Goal: Transaction & Acquisition: Register for event/course

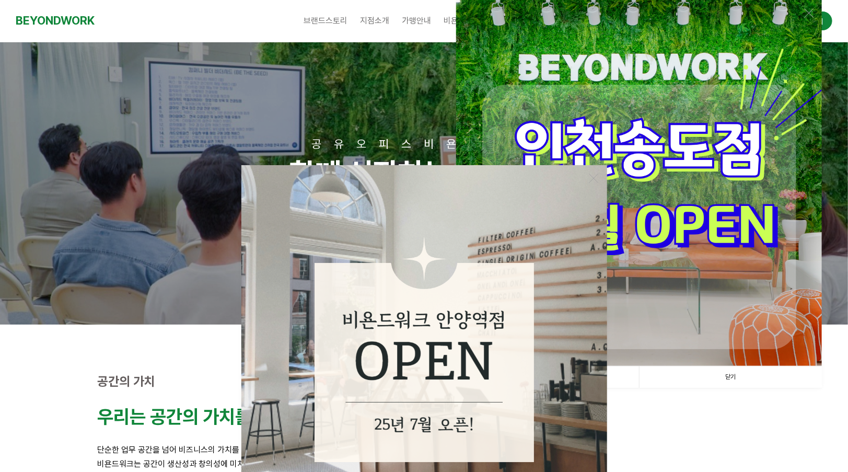
click at [728, 373] on link "닫기" at bounding box center [730, 376] width 183 height 21
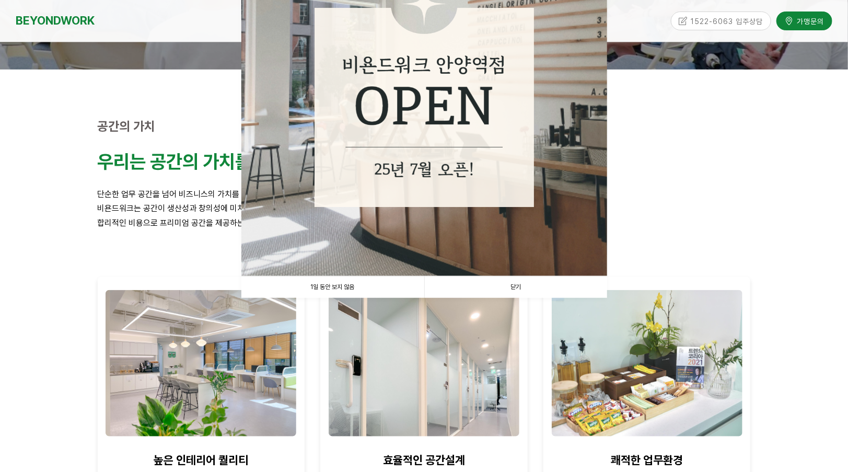
scroll to position [261, 0]
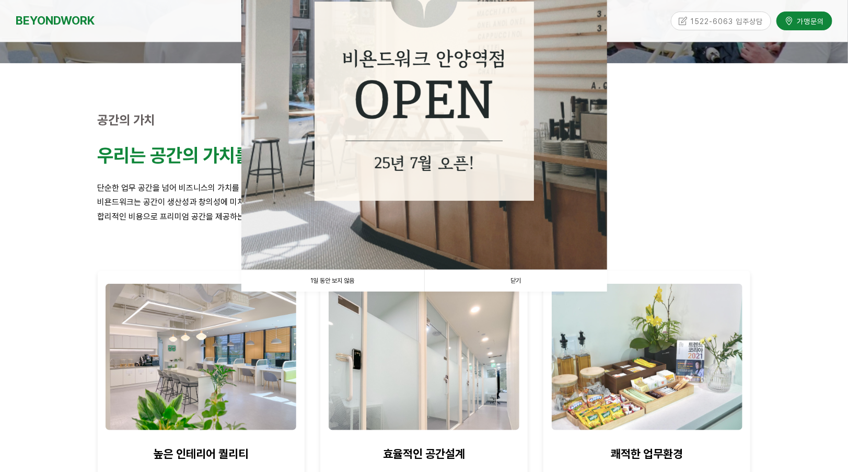
click at [517, 280] on link "닫기" at bounding box center [515, 280] width 183 height 21
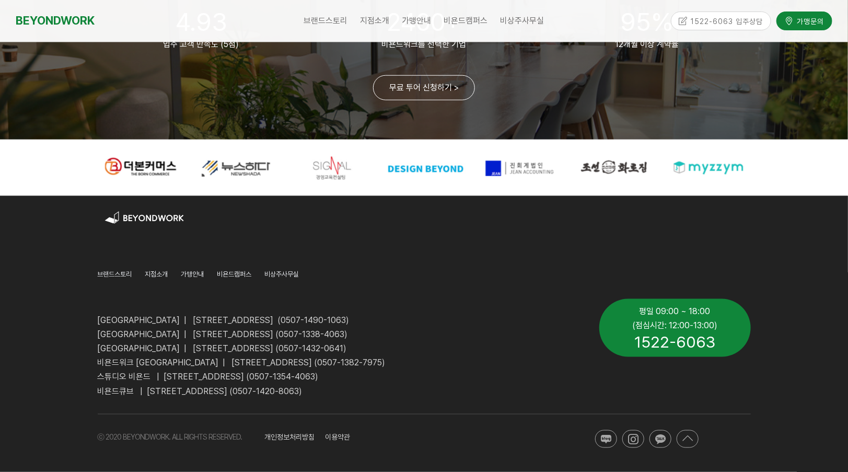
scroll to position [2542, 0]
drag, startPoint x: 633, startPoint y: 343, endPoint x: 700, endPoint y: 339, distance: 67.0
click at [700, 339] on p "1522-6063" at bounding box center [675, 341] width 152 height 19
drag, startPoint x: 700, startPoint y: 339, endPoint x: 635, endPoint y: 350, distance: 65.8
click at [635, 350] on span "1522-6063" at bounding box center [674, 341] width 81 height 19
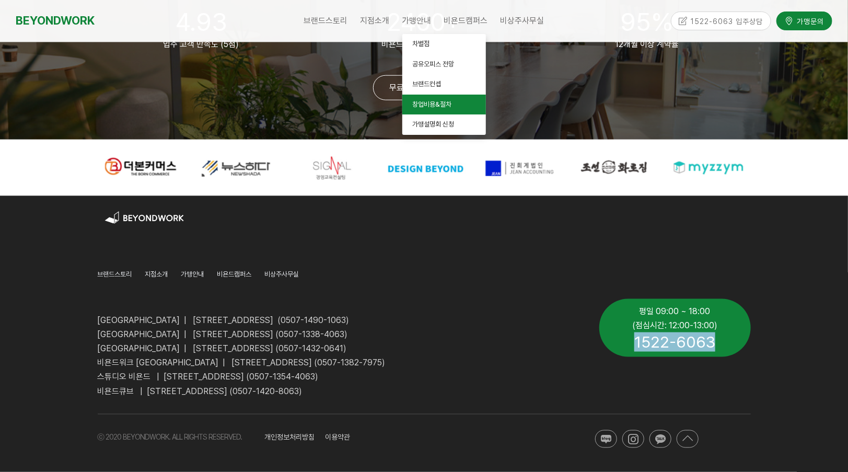
click at [456, 105] on link "창업비용&절차" at bounding box center [444, 105] width 84 height 20
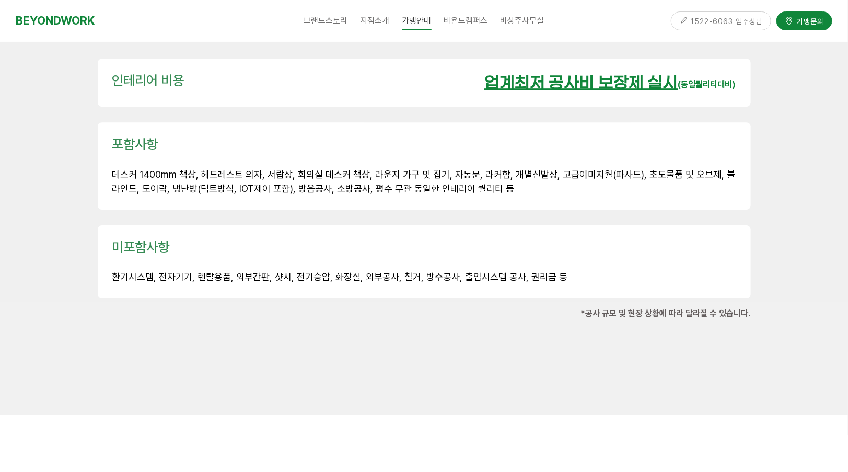
scroll to position [1568, 0]
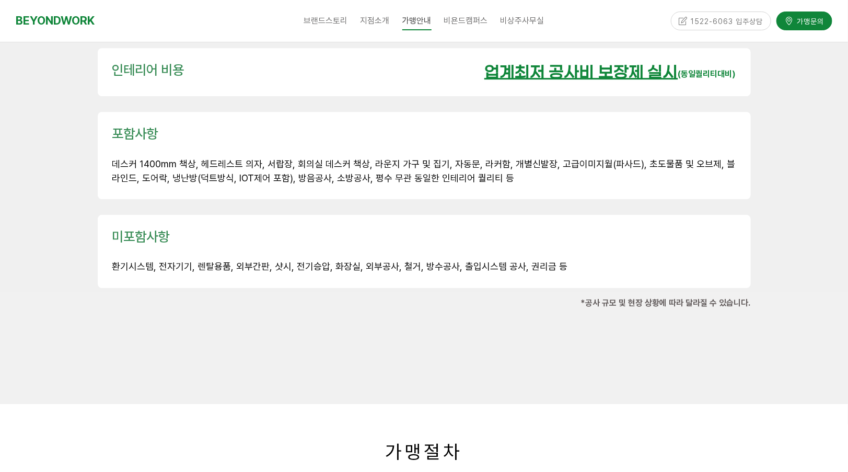
click at [141, 261] on span "환기시스템, 전자기기, 렌탈용품, 외부간판, 샷시, 전기승압, 화장실, 외부공사, 철거, 방수공사, 출입시스템 공사, 권리금 등" at bounding box center [340, 266] width 456 height 11
drag, startPoint x: 172, startPoint y: 239, endPoint x: 185, endPoint y: 241, distance: 13.3
click at [185, 261] on span "환기시스템, 전자기기, 렌탈용품, 외부간판, 샷시, 전기승압, 화장실, 외부공사, 철거, 방수공사, 출입시스템 공사, 권리금 등" at bounding box center [340, 266] width 456 height 11
drag, startPoint x: 185, startPoint y: 241, endPoint x: 224, endPoint y: 242, distance: 38.7
click at [224, 261] on span "환기시스템, 전자기기, 렌탈용품, 외부간판, 샷시, 전기승압, 화장실, 외부공사, 철거, 방수공사, 출입시스템 공사, 권리금 등" at bounding box center [340, 266] width 456 height 11
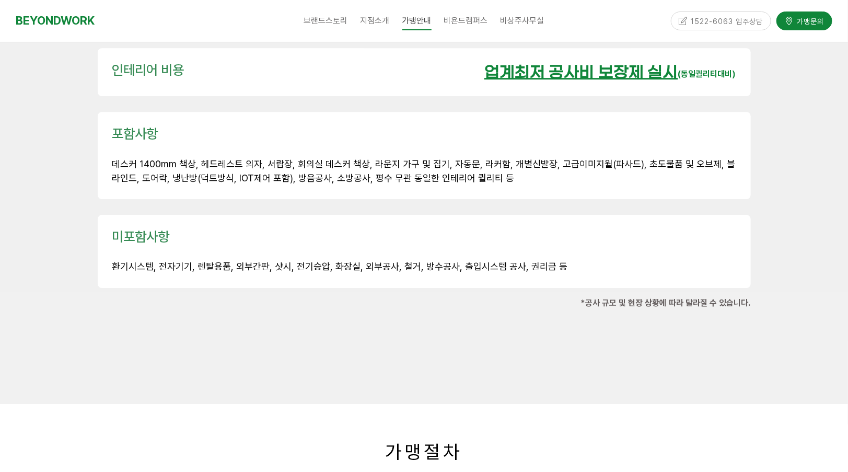
drag, startPoint x: 224, startPoint y: 242, endPoint x: 244, endPoint y: 245, distance: 20.5
click at [244, 261] on span "환기시스템, 전자기기, 렌탈용품, 외부간판, 샷시, 전기승압, 화장실, 외부공사, 철거, 방수공사, 출입시스템 공사, 권리금 등" at bounding box center [340, 266] width 456 height 11
click at [275, 261] on span "환기시스템, 전자기기, 렌탈용품, 외부간판, 샷시, 전기승압, 화장실, 외부공사, 철거, 방수공사, 출입시스템 공사, 권리금 등" at bounding box center [340, 266] width 456 height 11
click at [296, 261] on span "환기시스템, 전자기기, 렌탈용품, 외부간판, 샷시, 전기승압, 화장실, 외부공사, 철거, 방수공사, 출입시스템 공사, 권리금 등" at bounding box center [340, 266] width 456 height 11
click at [331, 261] on span "환기시스템, 전자기기, 렌탈용품, 외부간판, 샷시, 전기승압, 화장실, 외부공사, 철거, 방수공사, 출입시스템 공사, 권리금 등" at bounding box center [340, 266] width 456 height 11
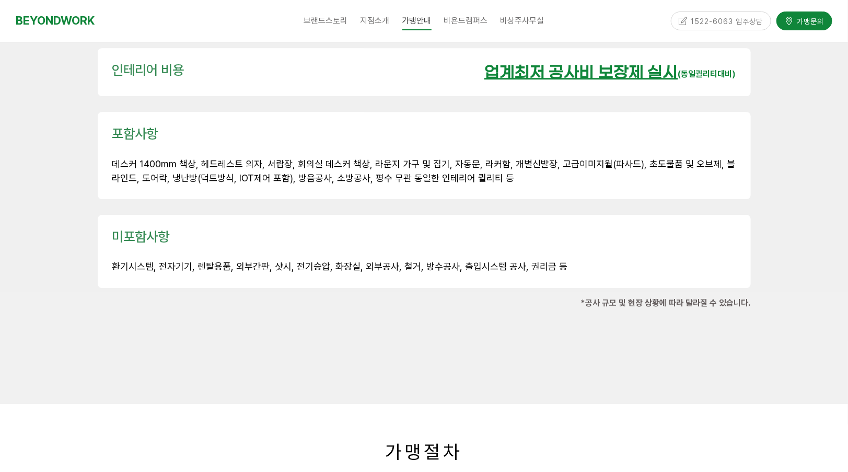
drag, startPoint x: 360, startPoint y: 244, endPoint x: 385, endPoint y: 238, distance: 26.4
click at [360, 261] on span "환기시스템, 전자기기, 렌탈용품, 외부간판, 샷시, 전기승압, 화장실, 외부공사, 철거, 방수공사, 출입시스템 공사, 권리금 등" at bounding box center [340, 266] width 456 height 11
click at [404, 260] on p "환기시스템, 전자기기, 렌탈용품, 외부간판, 샷시, 전기승압, 화장실, 외부공사, 철거, 방수공사, 출입시스템 공사, 권리금 등" at bounding box center [424, 267] width 624 height 14
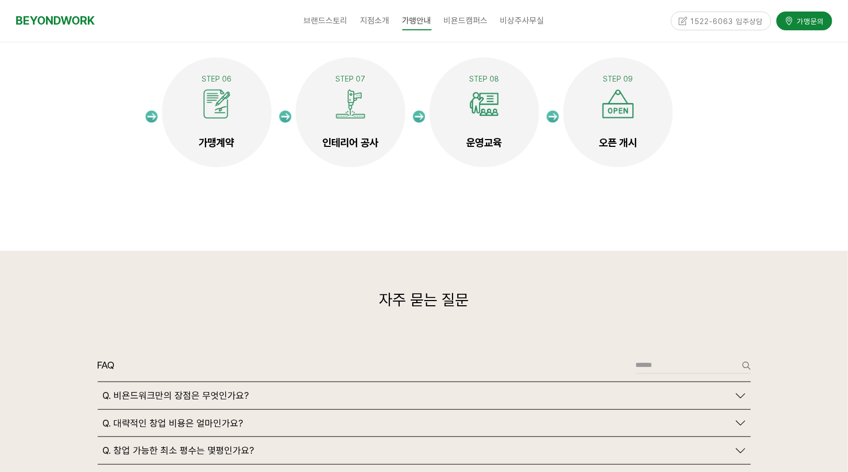
scroll to position [1916, 0]
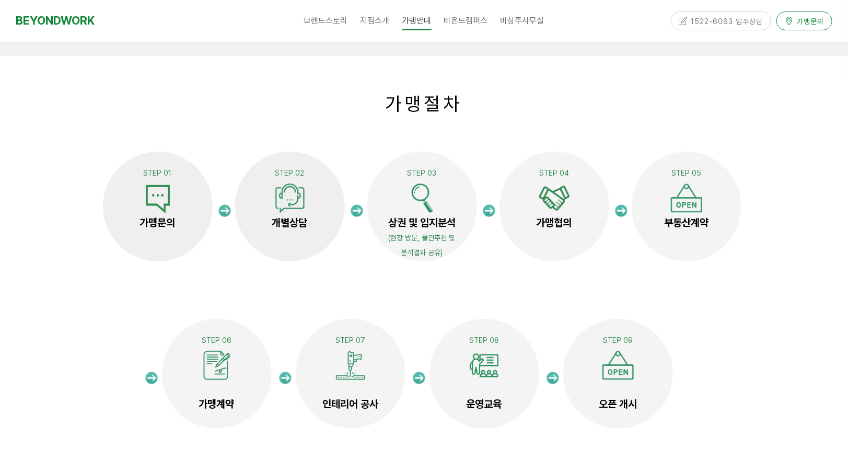
click at [803, 22] on span "가맹문의" at bounding box center [809, 20] width 30 height 10
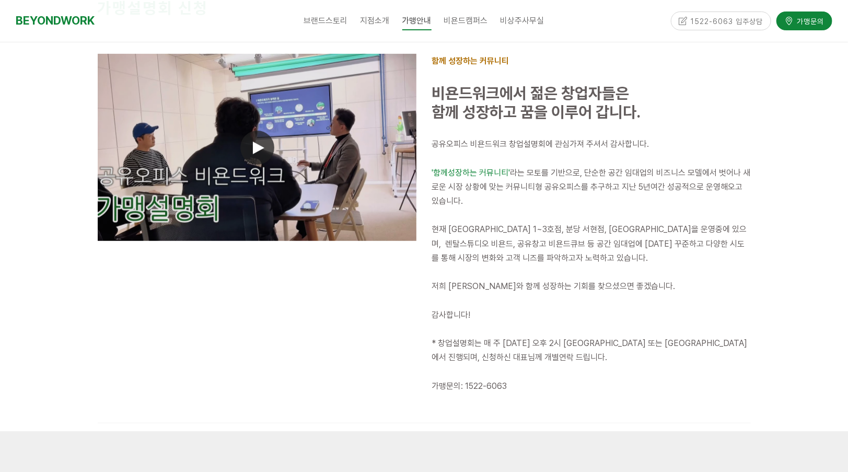
scroll to position [261, 0]
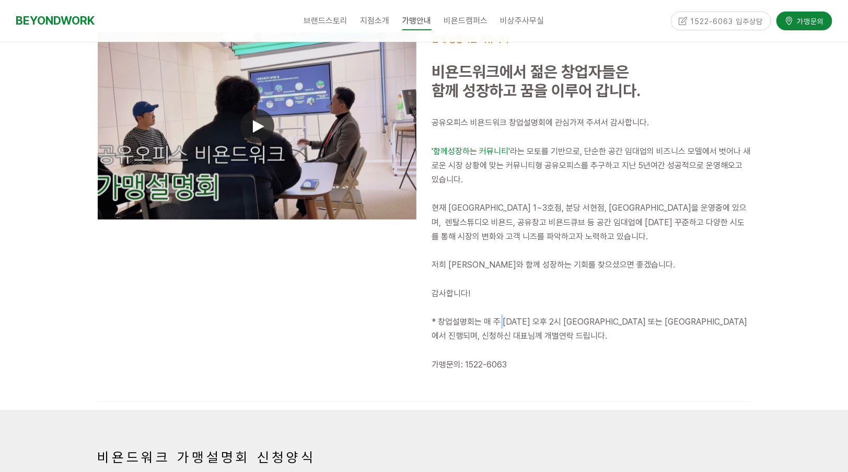
drag, startPoint x: 501, startPoint y: 321, endPoint x: 509, endPoint y: 322, distance: 8.4
click at [508, 322] on span "* 창업설명회는 매 주 [DATE] 오후 2시 [GEOGRAPHIC_DATA] 또는 [GEOGRAPHIC_DATA]에서 진행되며, 신청하신 대…" at bounding box center [590, 329] width 316 height 24
drag, startPoint x: 509, startPoint y: 322, endPoint x: 578, endPoint y: 324, distance: 69.5
click at [578, 324] on span "* 창업설명회는 매 주 월요일 오후 2시 인천 부평 또는 안양 평촌점에서 진행되며, 신청하신 대표님께 개별연락 드립니다." at bounding box center [590, 329] width 316 height 24
click at [546, 324] on span "* 창업설명회는 매 주 월요일 오후 2시 인천 부평 또는 안양 평촌점에서 진행되며, 신청하신 대표님께 개별연락 드립니다." at bounding box center [590, 329] width 316 height 24
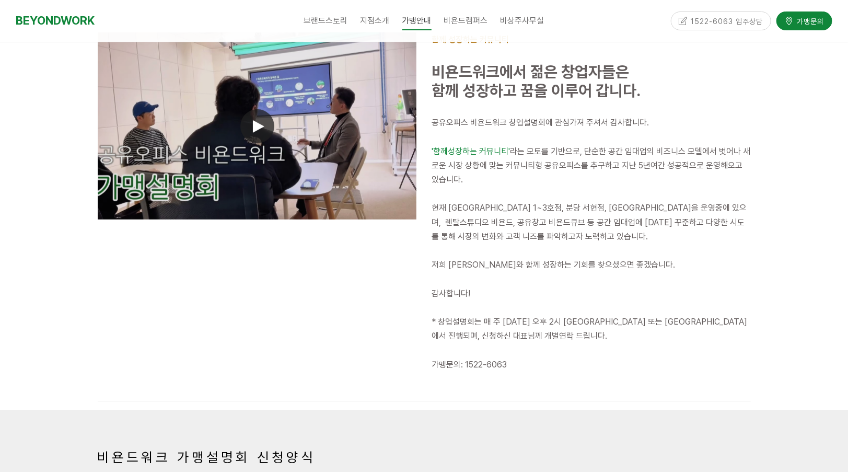
click at [579, 319] on span "* 창업설명회는 매 주 월요일 오후 2시 인천 부평 또는 안양 평촌점에서 진행되며, 신청하신 대표님께 개별연락 드립니다." at bounding box center [590, 329] width 316 height 24
click at [624, 317] on span "* 창업설명회는 매 주 월요일 오후 2시 인천 부평 또는 안양 평촌점에서 진행되며, 신청하신 대표님께 개별연락 드립니다." at bounding box center [590, 329] width 316 height 24
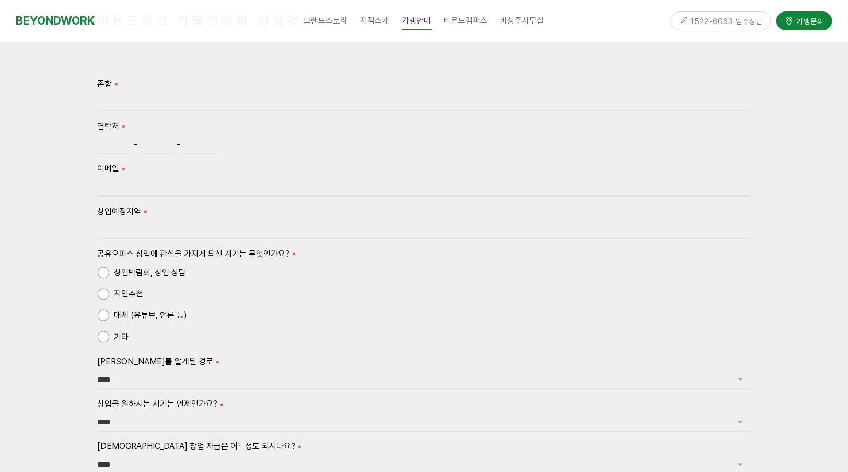
scroll to position [697, 0]
click at [154, 90] on label "존함" at bounding box center [424, 85] width 653 height 14
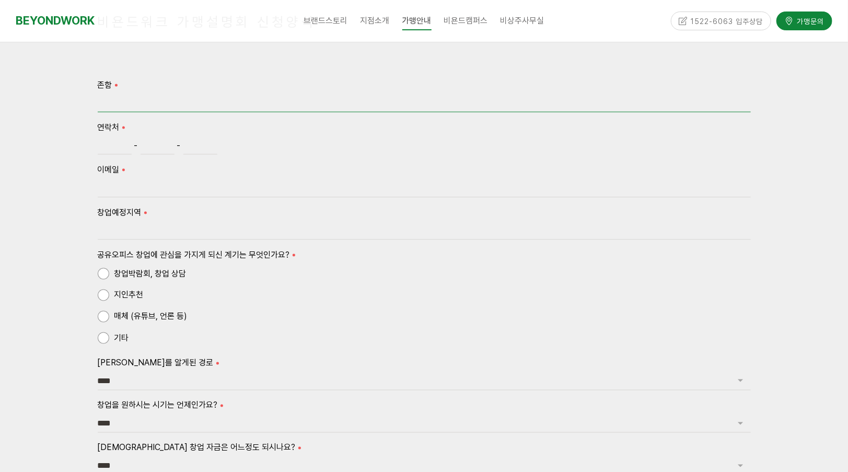
click at [154, 95] on input "존함" at bounding box center [424, 104] width 653 height 18
click at [157, 103] on input "존함" at bounding box center [424, 104] width 653 height 18
type input "***"
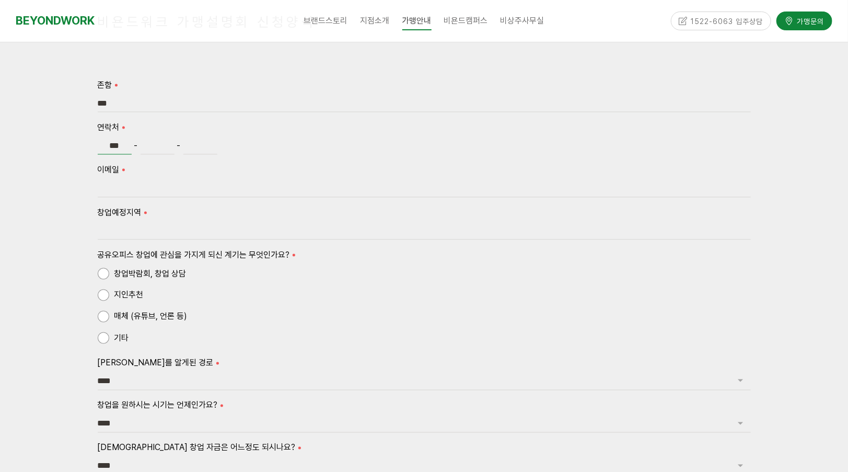
type input "***"
type input "****"
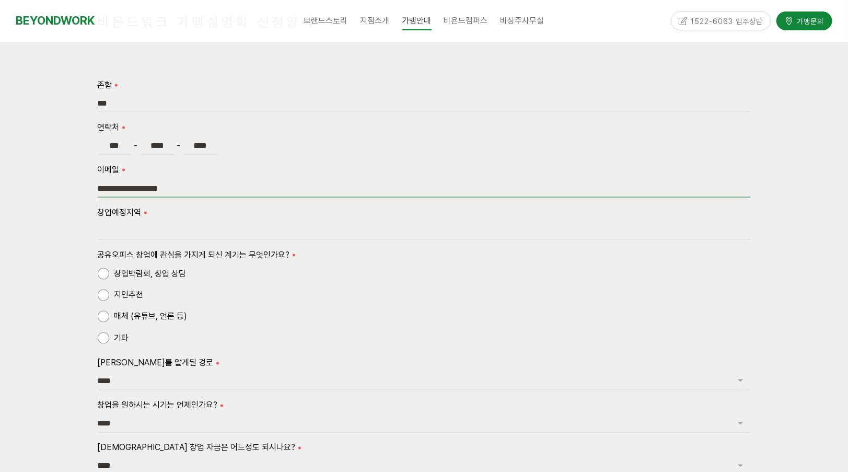
type input "**********"
type input "*"
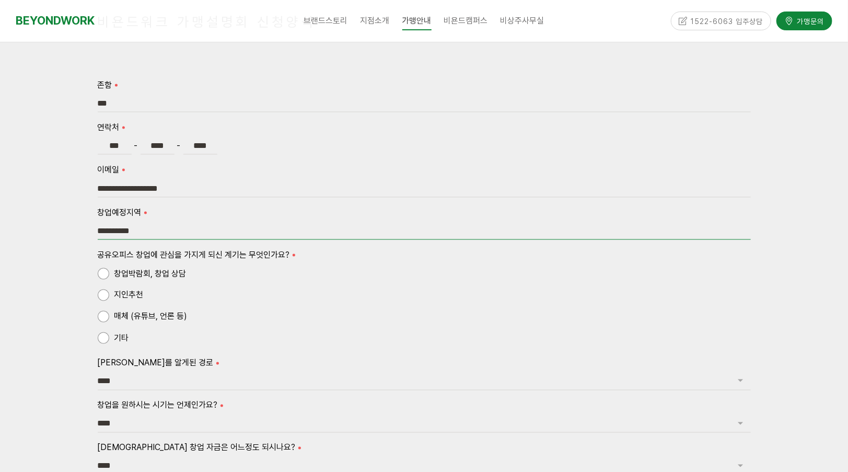
type input "**********"
click at [143, 310] on span "매체 (유튜브, 언론 등)" at bounding box center [143, 316] width 90 height 14
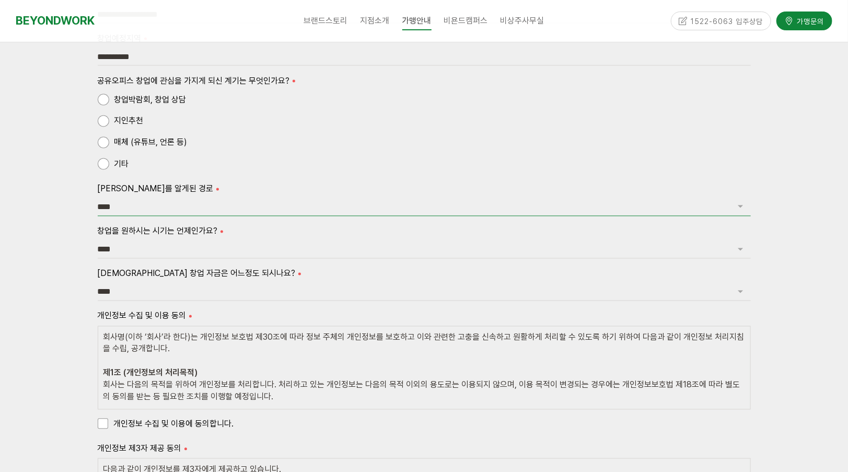
click at [167, 200] on select "**** *** *** *** **" at bounding box center [424, 208] width 653 height 18
select select "***"
click at [98, 199] on select "**** *** *** *** **" at bounding box center [424, 208] width 653 height 18
click at [129, 248] on select "**** ****** ******** ******* ***** **** **" at bounding box center [424, 250] width 653 height 18
select select "******"
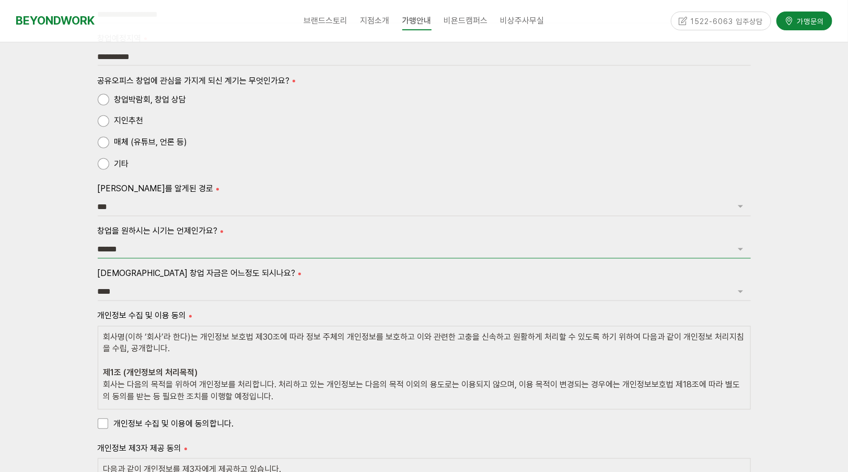
click at [98, 241] on select "**** ****** ******** ******* ***** **** **" at bounding box center [424, 250] width 653 height 18
click at [141, 292] on select "**** ******* ******* ********* *******" at bounding box center [424, 292] width 653 height 18
select select "*******"
click at [98, 283] on select "**** ******* ******* ********* *******" at bounding box center [424, 292] width 653 height 18
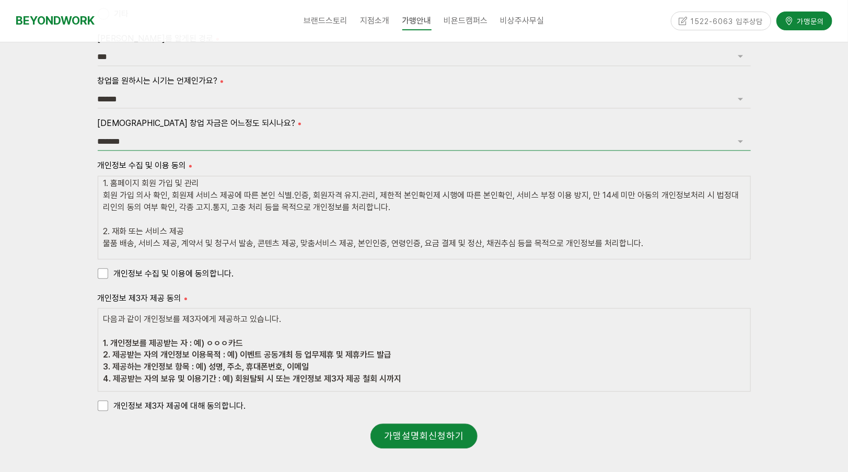
scroll to position [1132, 0]
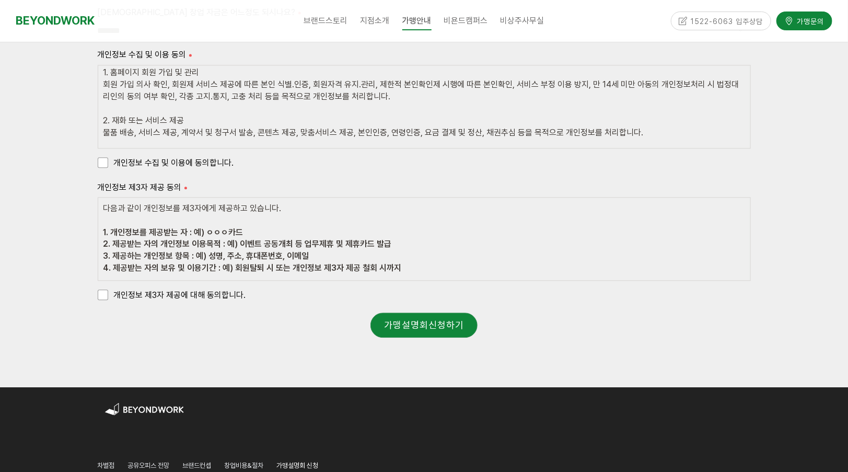
click at [147, 147] on div "개인정보 수집 및 이용 동의 회사명(이하 ‘회사’라 한다)는 개인정보 보호법 제30조에 따라 정보 주체의 개인정보를 보호하고 이와 관련한 고충…" at bounding box center [424, 110] width 653 height 124
drag, startPoint x: 147, startPoint y: 154, endPoint x: 146, endPoint y: 167, distance: 13.1
click at [147, 156] on span "개인정보 수집 및 이용에 동의합니다." at bounding box center [166, 163] width 136 height 14
click at [118, 289] on span "개인정보 제3자 제공에 대해 동의합니다." at bounding box center [172, 295] width 148 height 14
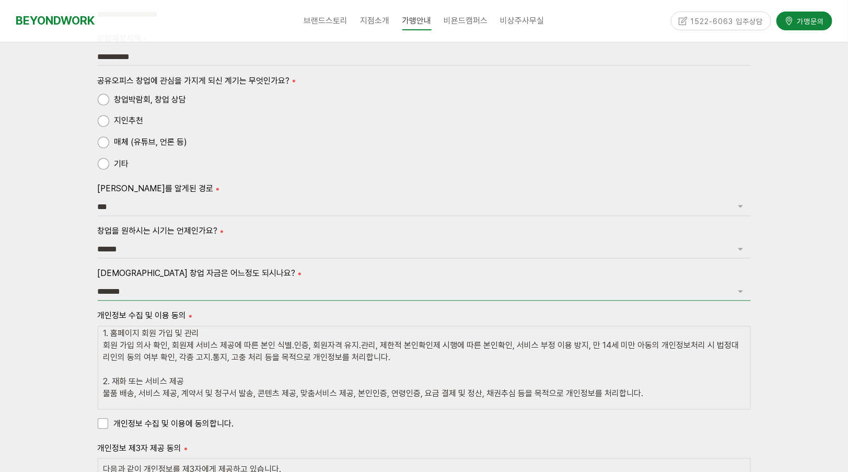
click at [159, 291] on select "**** ******* ******* ********* *******" at bounding box center [424, 292] width 653 height 18
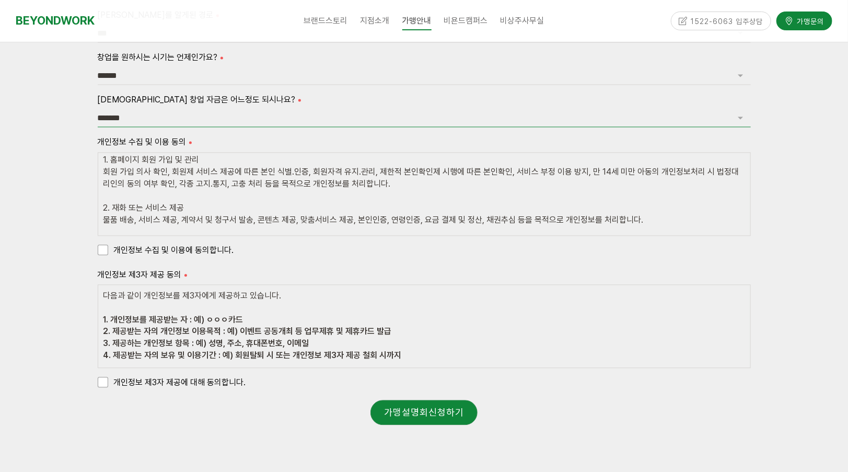
scroll to position [1045, 0]
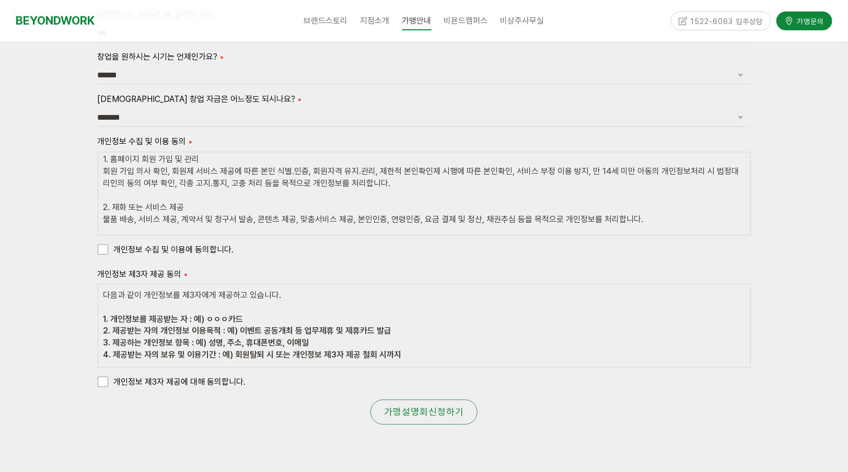
click at [430, 408] on link "가맹설명회신청하기" at bounding box center [423, 411] width 107 height 25
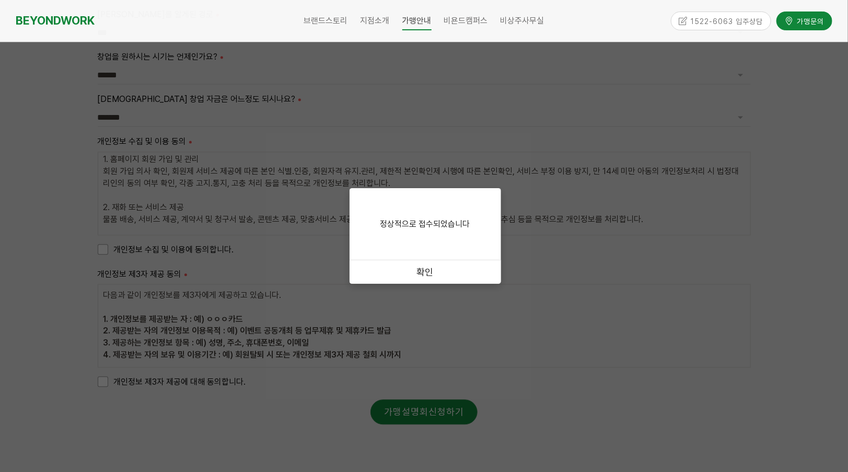
click at [441, 267] on link "확인" at bounding box center [426, 272] width 152 height 24
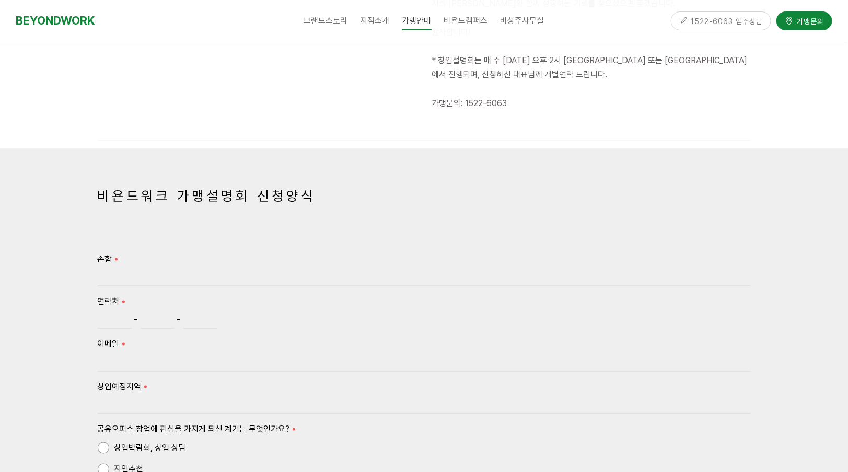
scroll to position [261, 0]
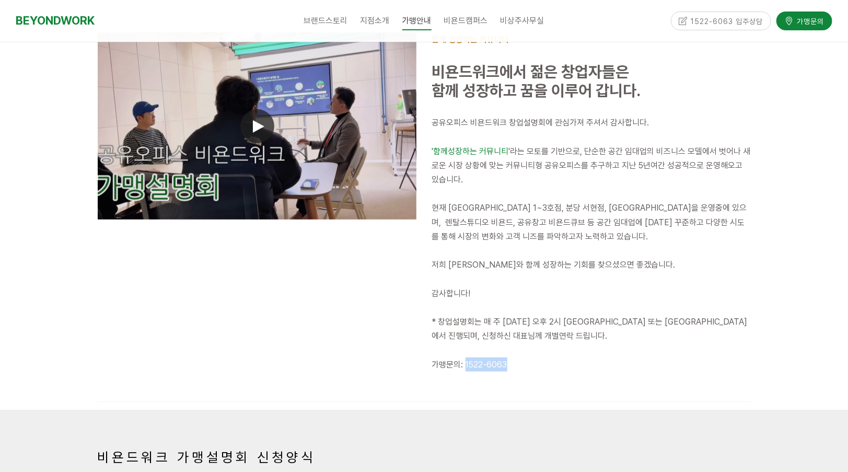
drag, startPoint x: 500, startPoint y: 366, endPoint x: 466, endPoint y: 369, distance: 33.6
click at [466, 369] on p "가맹문의: 1522-6063" at bounding box center [591, 364] width 319 height 14
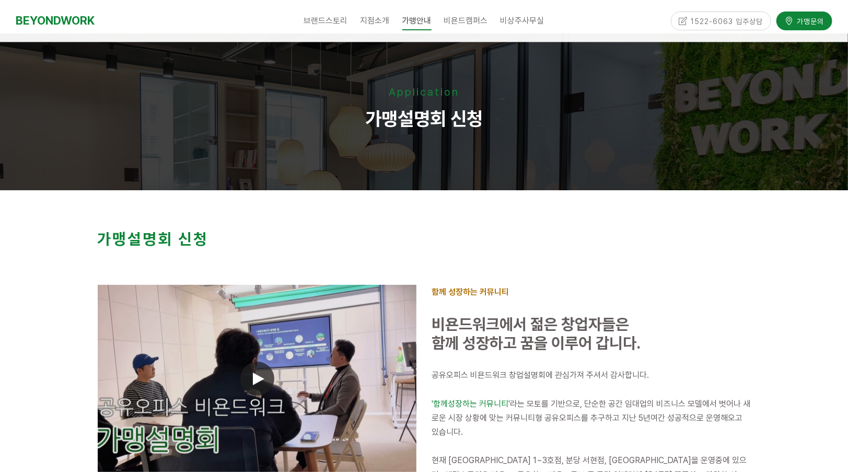
scroll to position [0, 0]
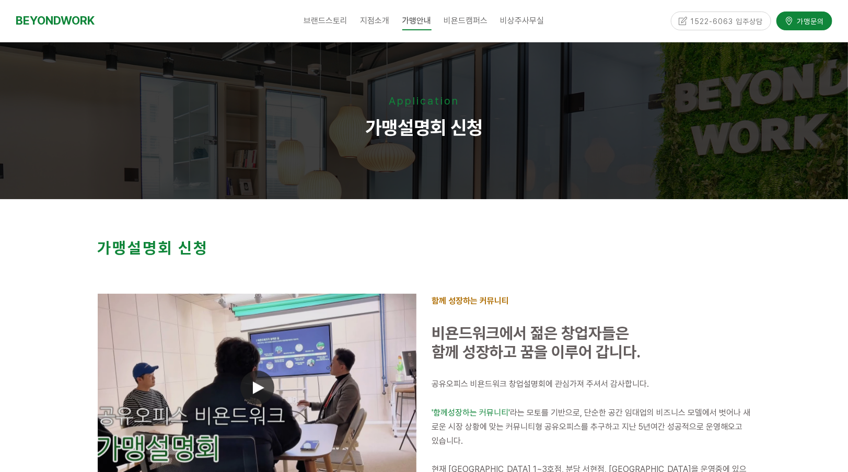
click at [804, 259] on div at bounding box center [424, 435] width 848 height 472
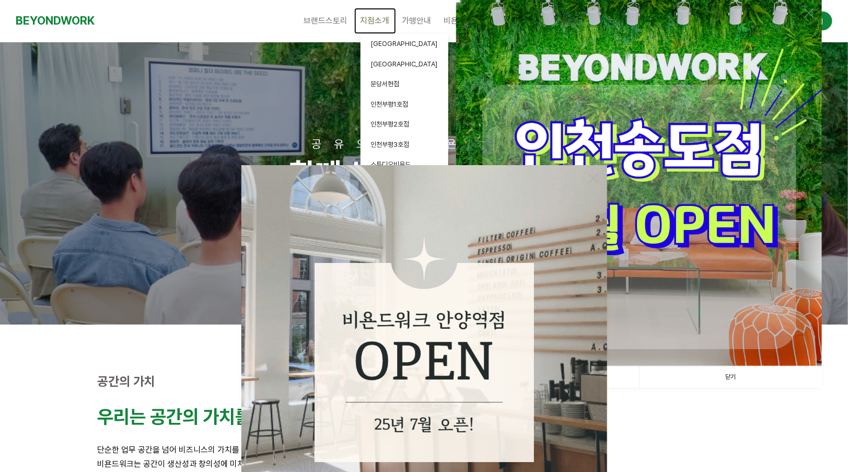
click at [375, 20] on span "지점소개" at bounding box center [375, 21] width 29 height 10
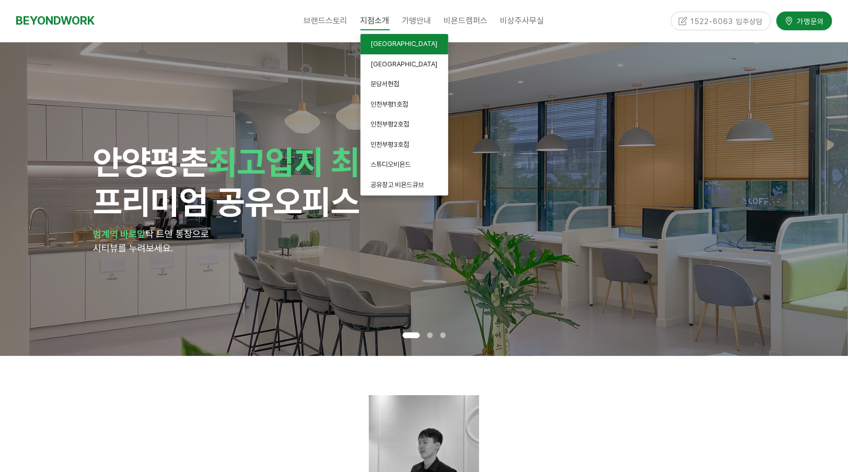
click at [382, 48] on span "[GEOGRAPHIC_DATA]" at bounding box center [404, 44] width 67 height 8
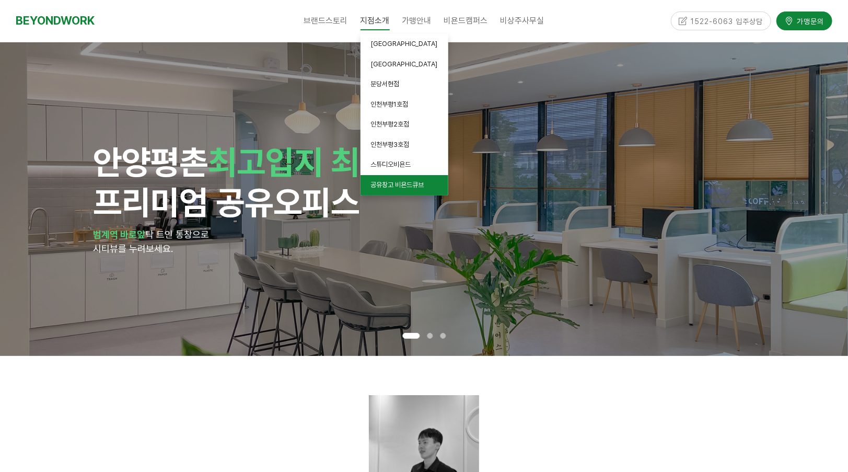
click at [411, 183] on span "공유창고 비욘드큐브" at bounding box center [397, 185] width 53 height 8
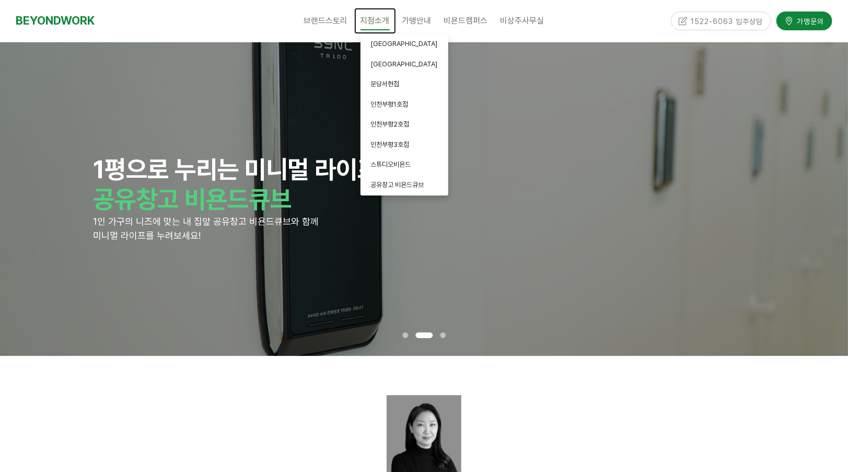
click at [379, 24] on span "지점소개" at bounding box center [375, 20] width 29 height 19
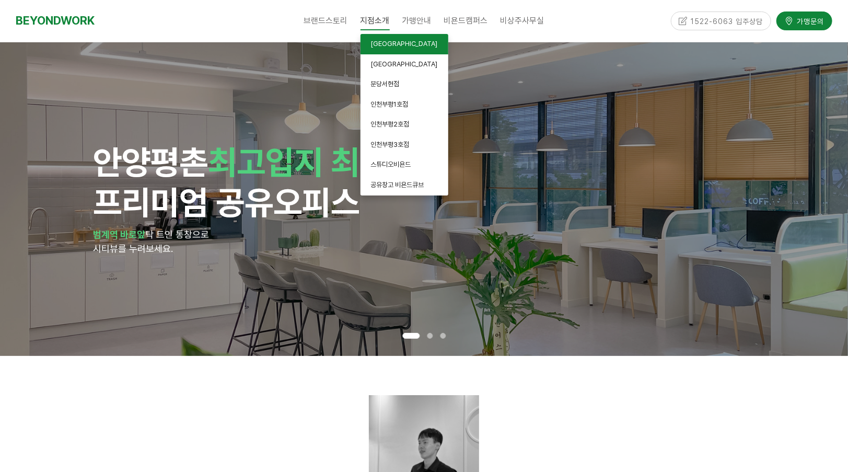
click at [381, 41] on span "[GEOGRAPHIC_DATA]" at bounding box center [404, 44] width 67 height 8
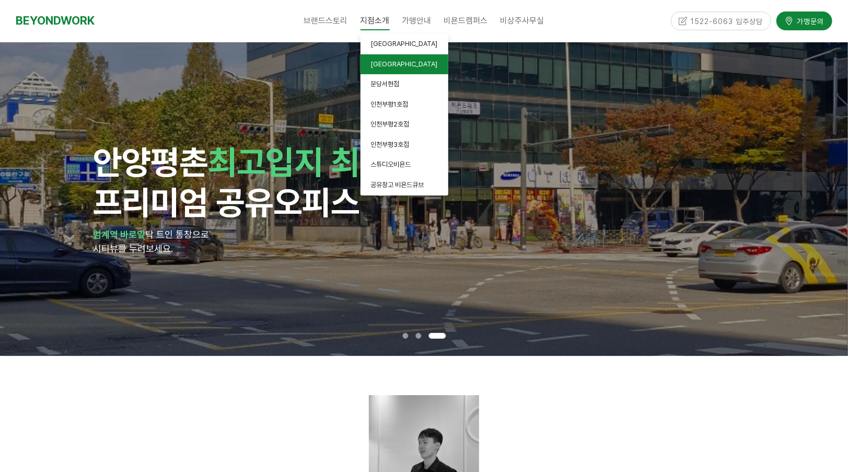
click at [389, 70] on link "[GEOGRAPHIC_DATA]" at bounding box center [405, 64] width 88 height 20
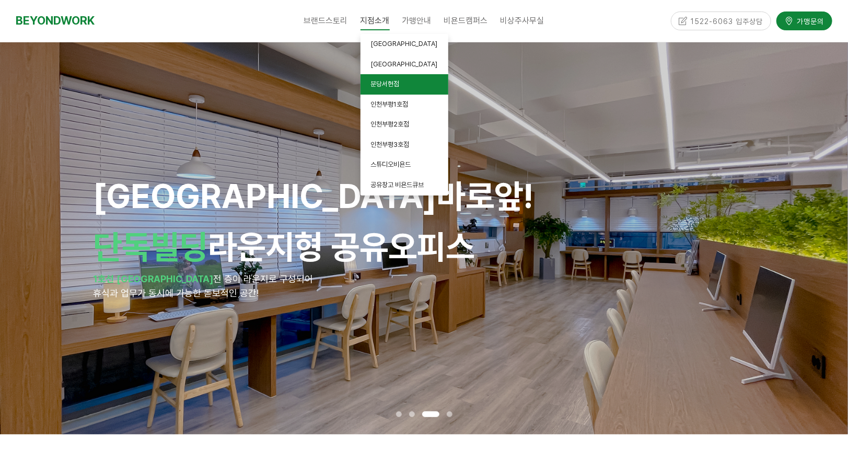
click at [402, 85] on link "분당서현점" at bounding box center [405, 84] width 88 height 20
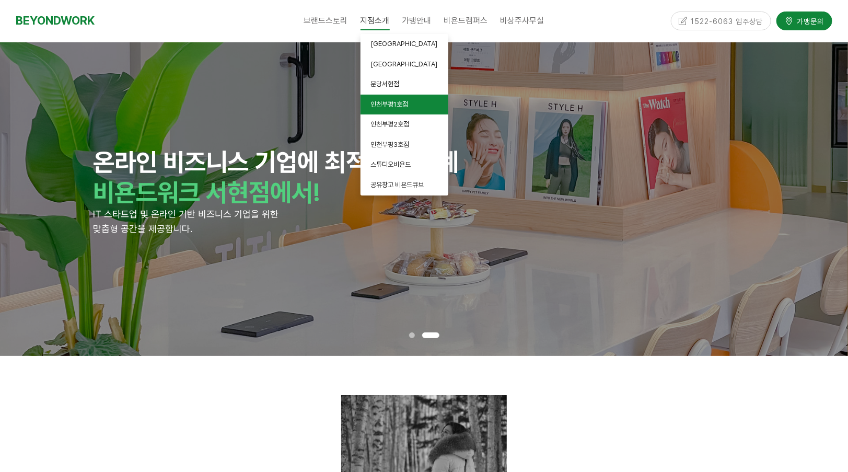
click at [405, 103] on span "인천부평1호점" at bounding box center [390, 104] width 38 height 8
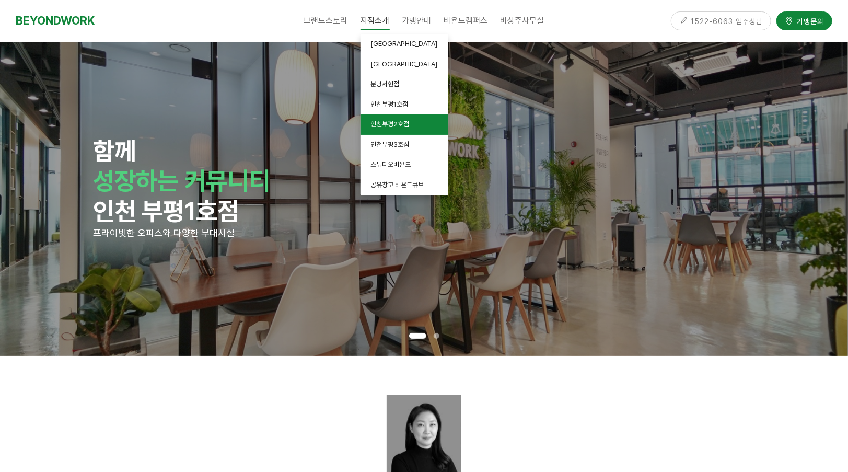
click at [419, 124] on link "인천부평2호점" at bounding box center [405, 124] width 88 height 20
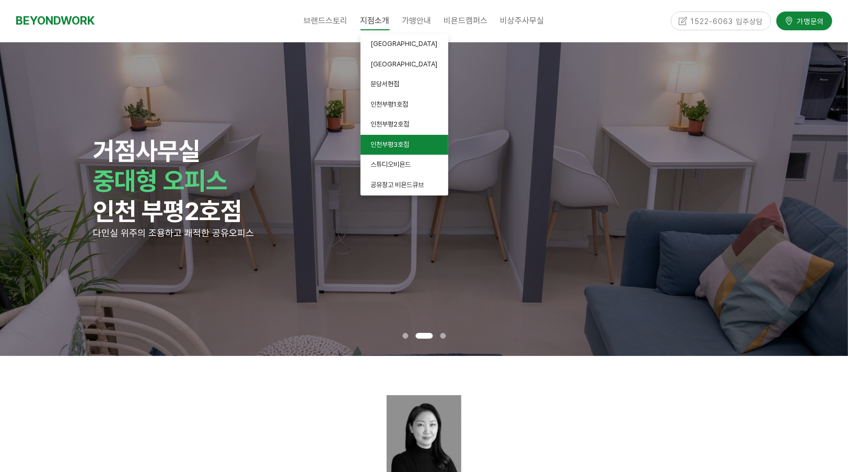
click at [401, 141] on span "인천부평3호점" at bounding box center [390, 145] width 39 height 8
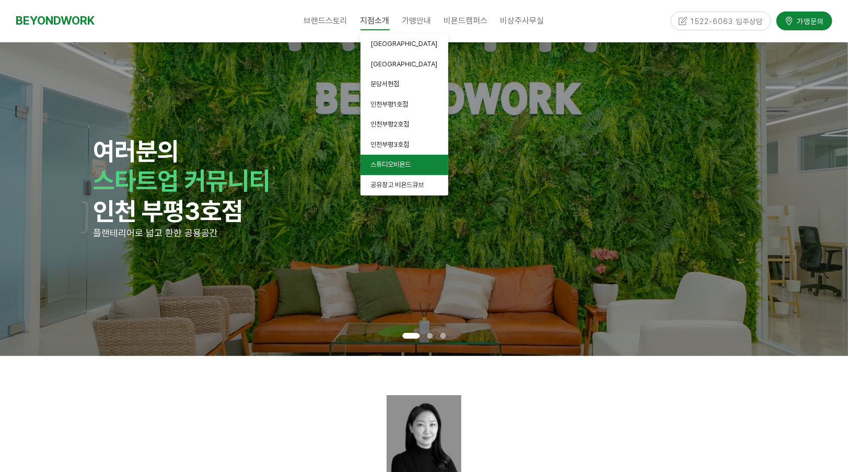
click at [409, 165] on span "스튜디오비욘드" at bounding box center [391, 164] width 40 height 8
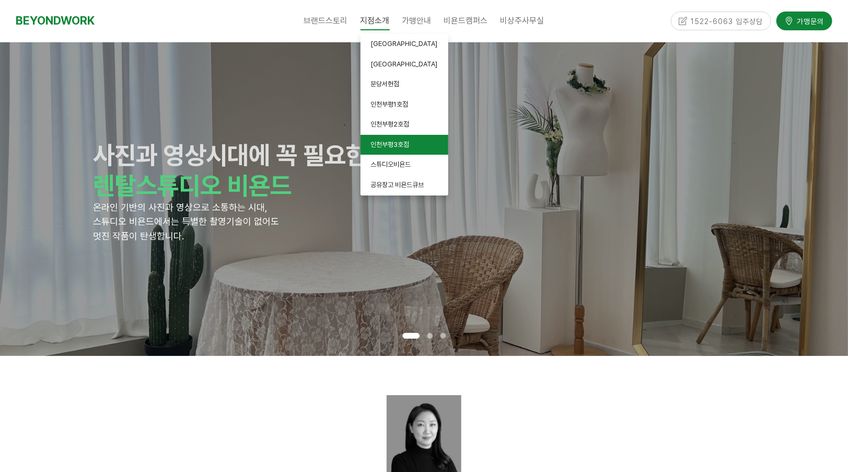
click at [402, 145] on span "인천부평3호점" at bounding box center [390, 145] width 39 height 8
